Goal: Find specific page/section: Find specific page/section

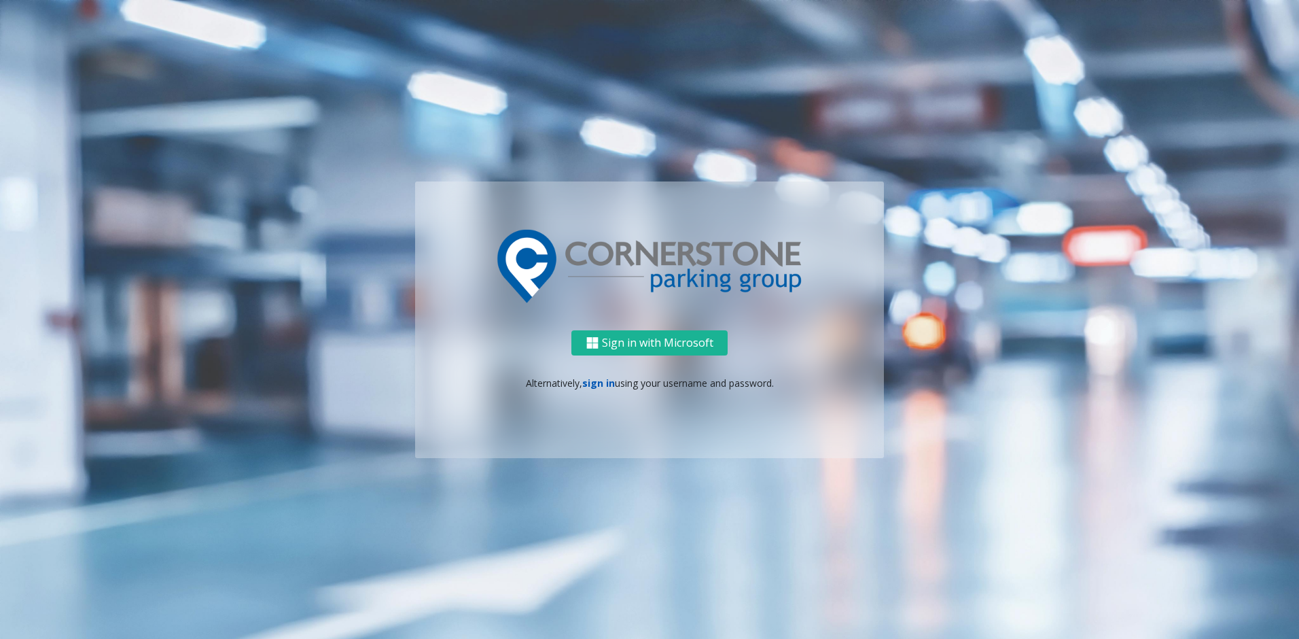
click at [592, 384] on link "sign in" at bounding box center [598, 382] width 33 height 13
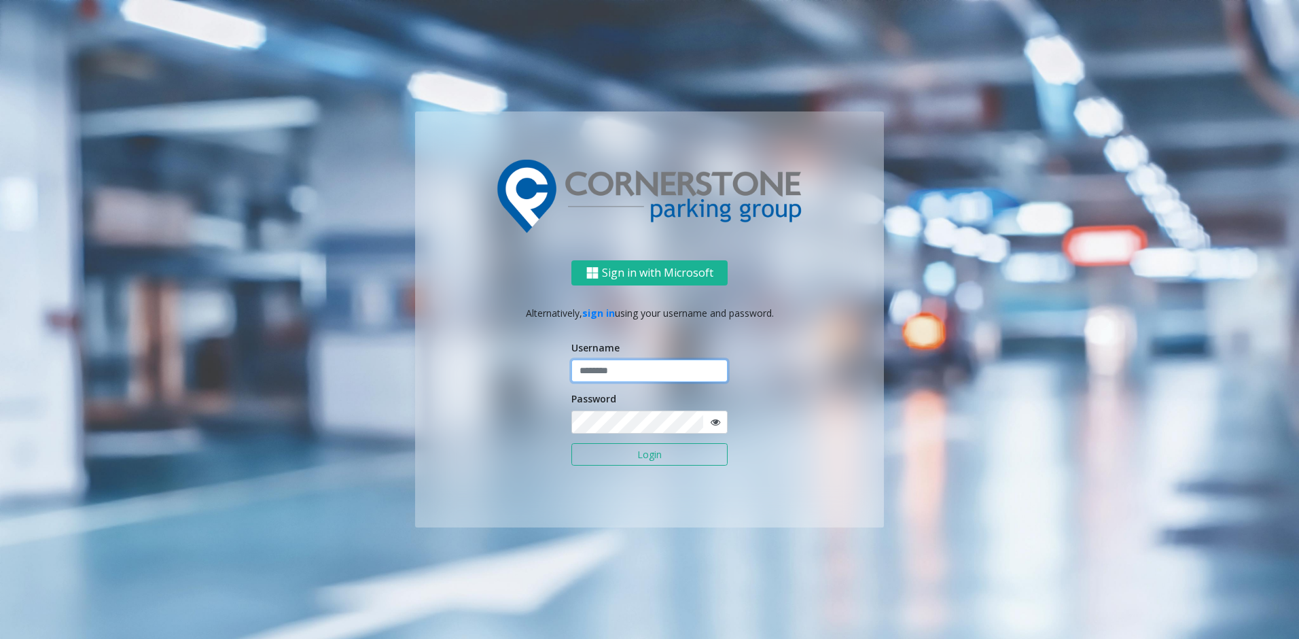
type input "*******"
click at [667, 459] on button "Login" at bounding box center [649, 454] width 156 height 23
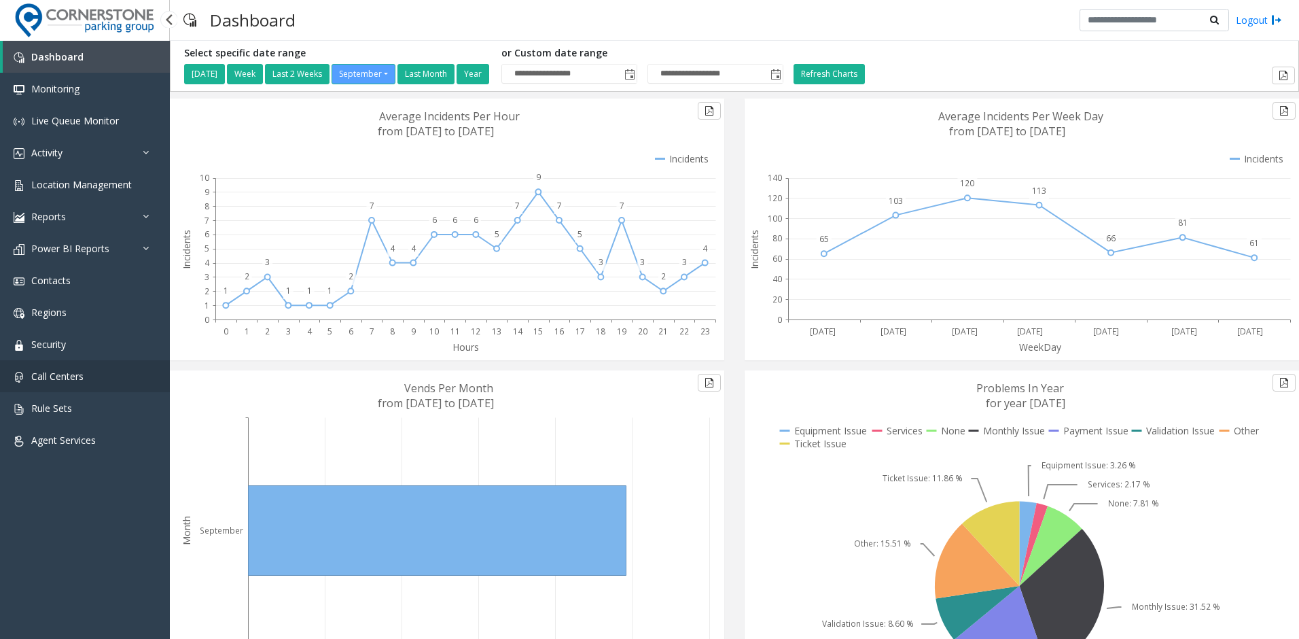
click at [61, 374] on span "Call Centers" at bounding box center [57, 376] width 52 height 13
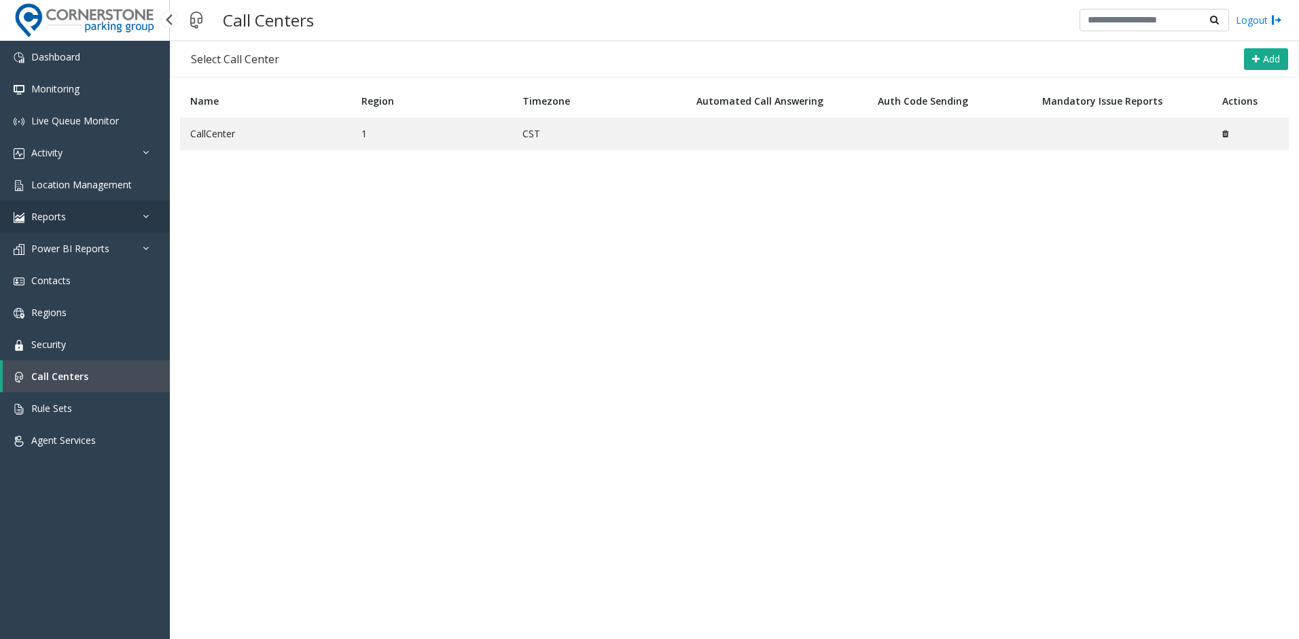
click at [143, 216] on icon at bounding box center [150, 216] width 14 height 10
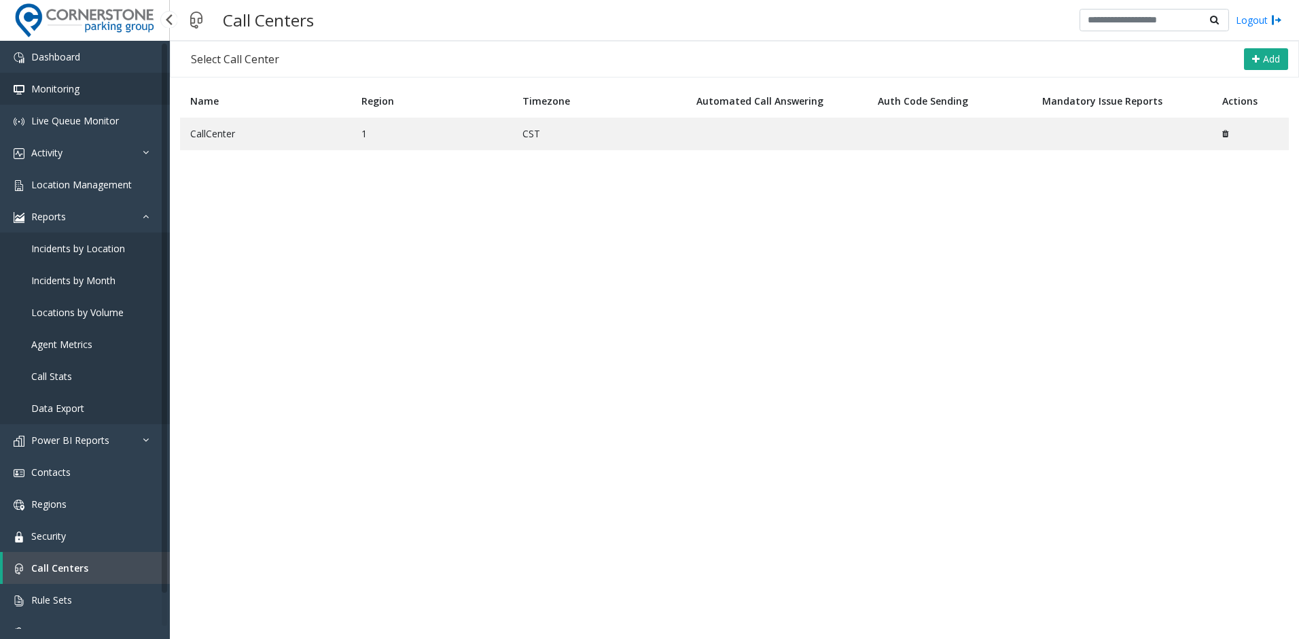
click at [69, 96] on link "Monitoring" at bounding box center [85, 89] width 170 height 32
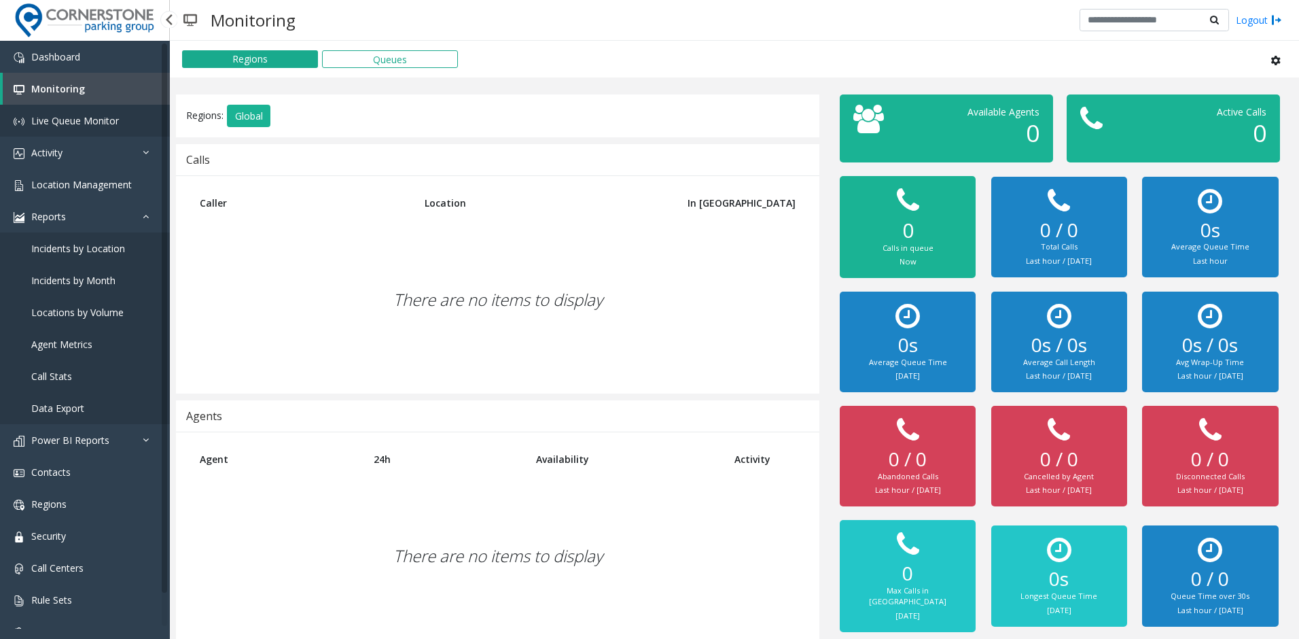
click at [81, 122] on span "Live Queue Monitor" at bounding box center [75, 120] width 88 height 13
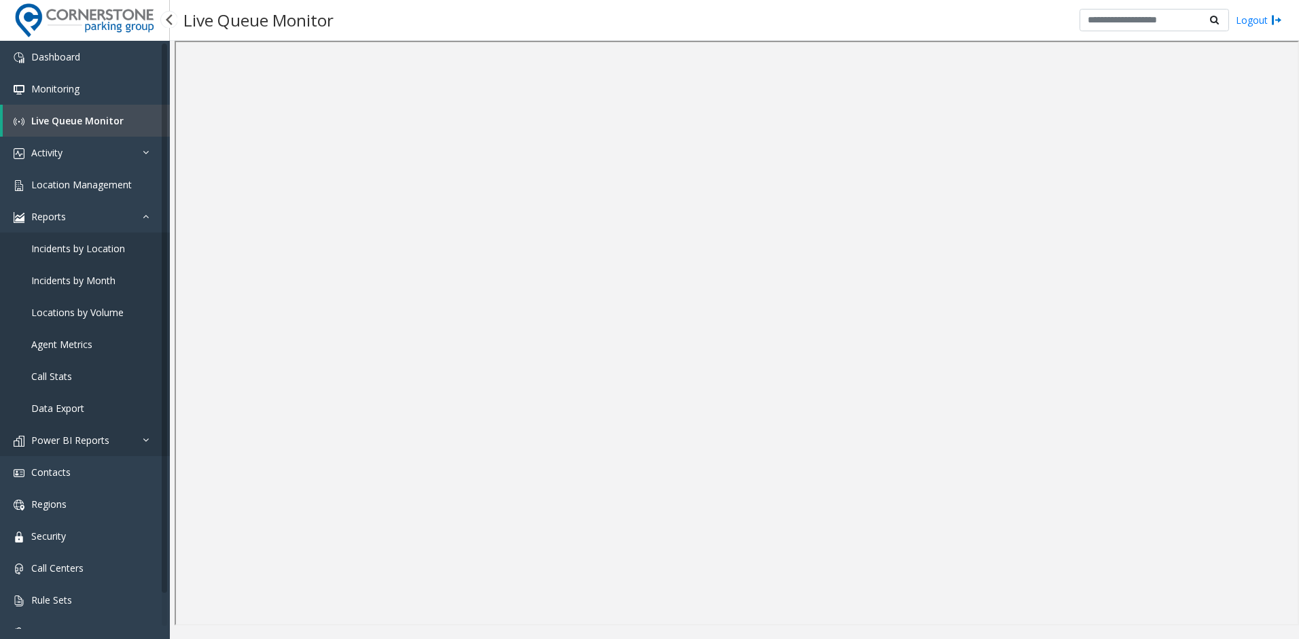
click at [145, 438] on icon at bounding box center [150, 440] width 14 height 10
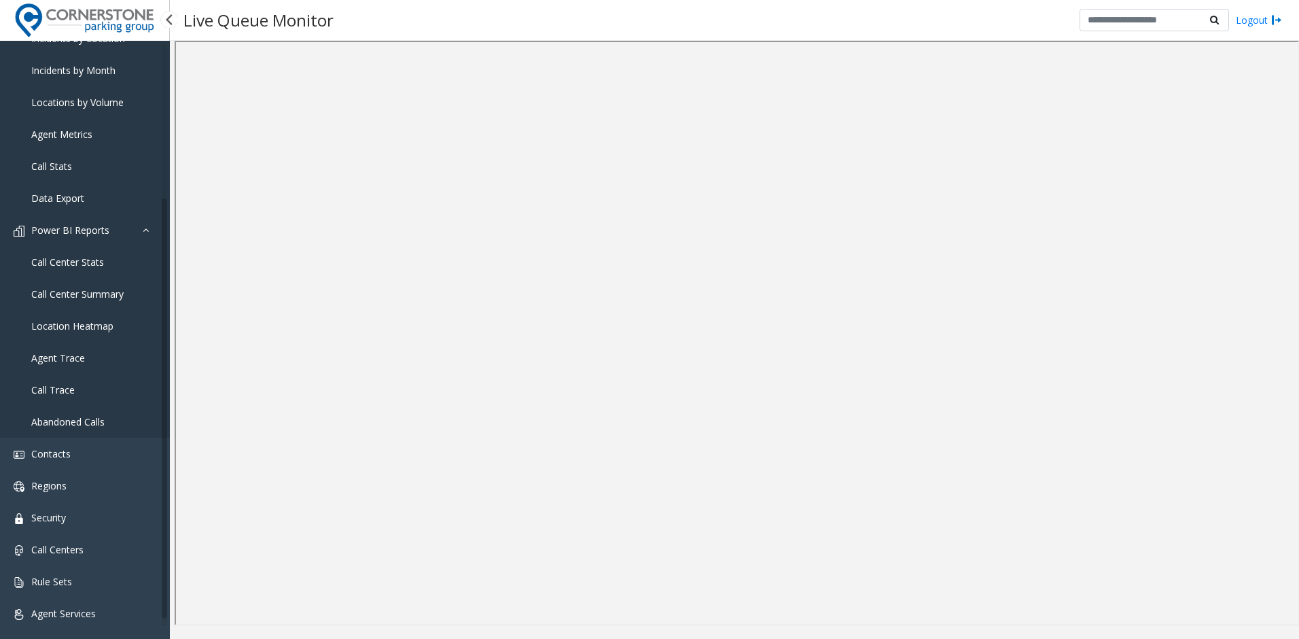
scroll to position [221, 0]
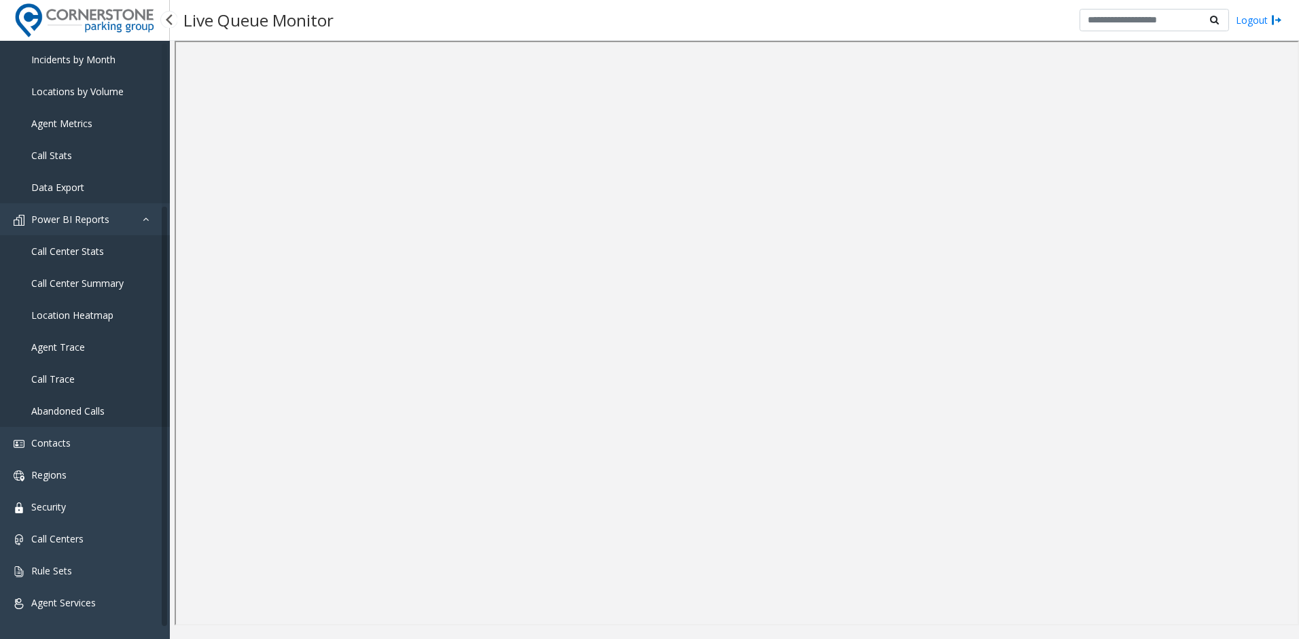
click at [90, 254] on span "Call Center Stats" at bounding box center [67, 251] width 73 height 13
